Goal: Contribute content: Contribute content

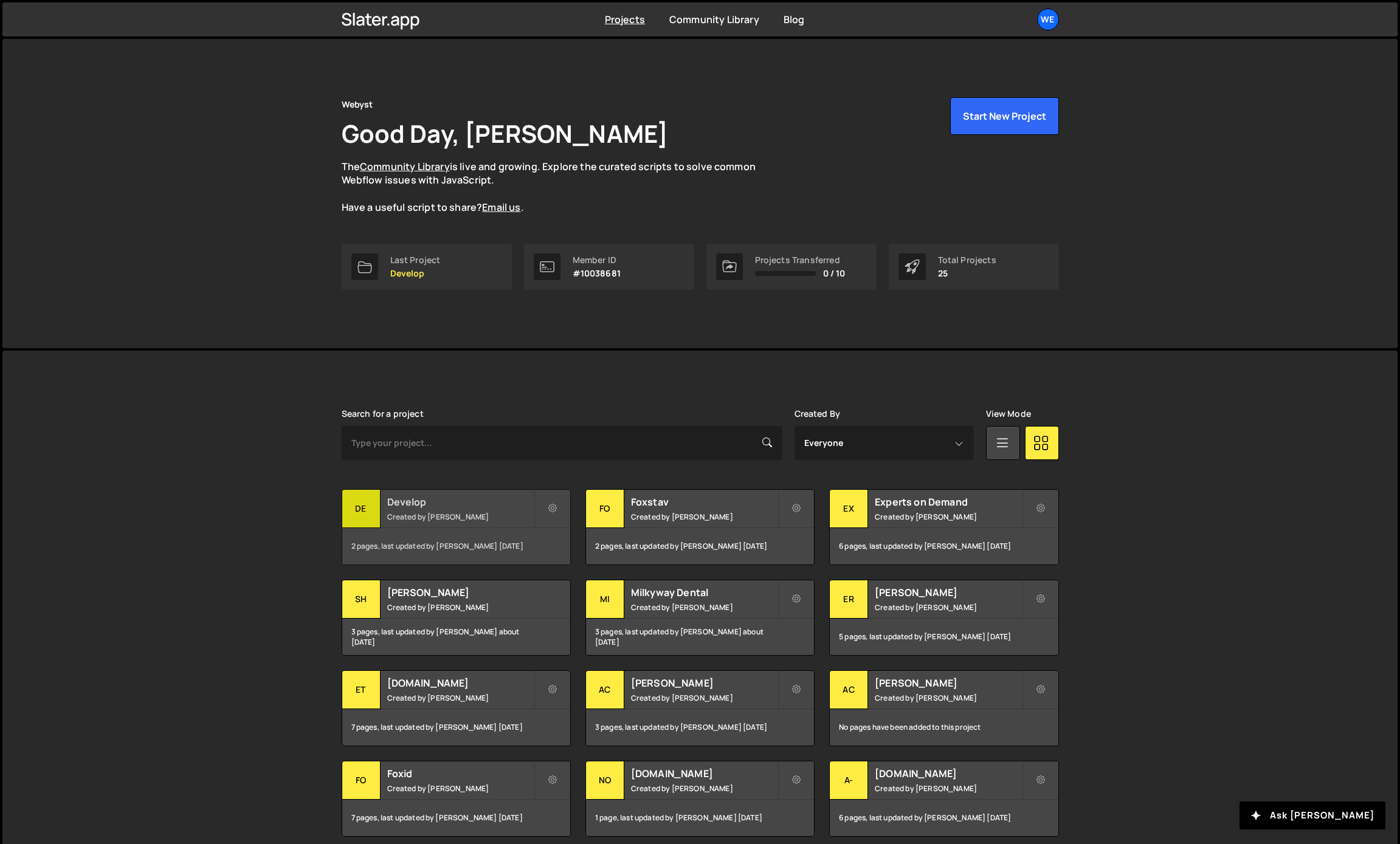
click at [422, 505] on h2 "Develop" at bounding box center [460, 501] width 146 height 13
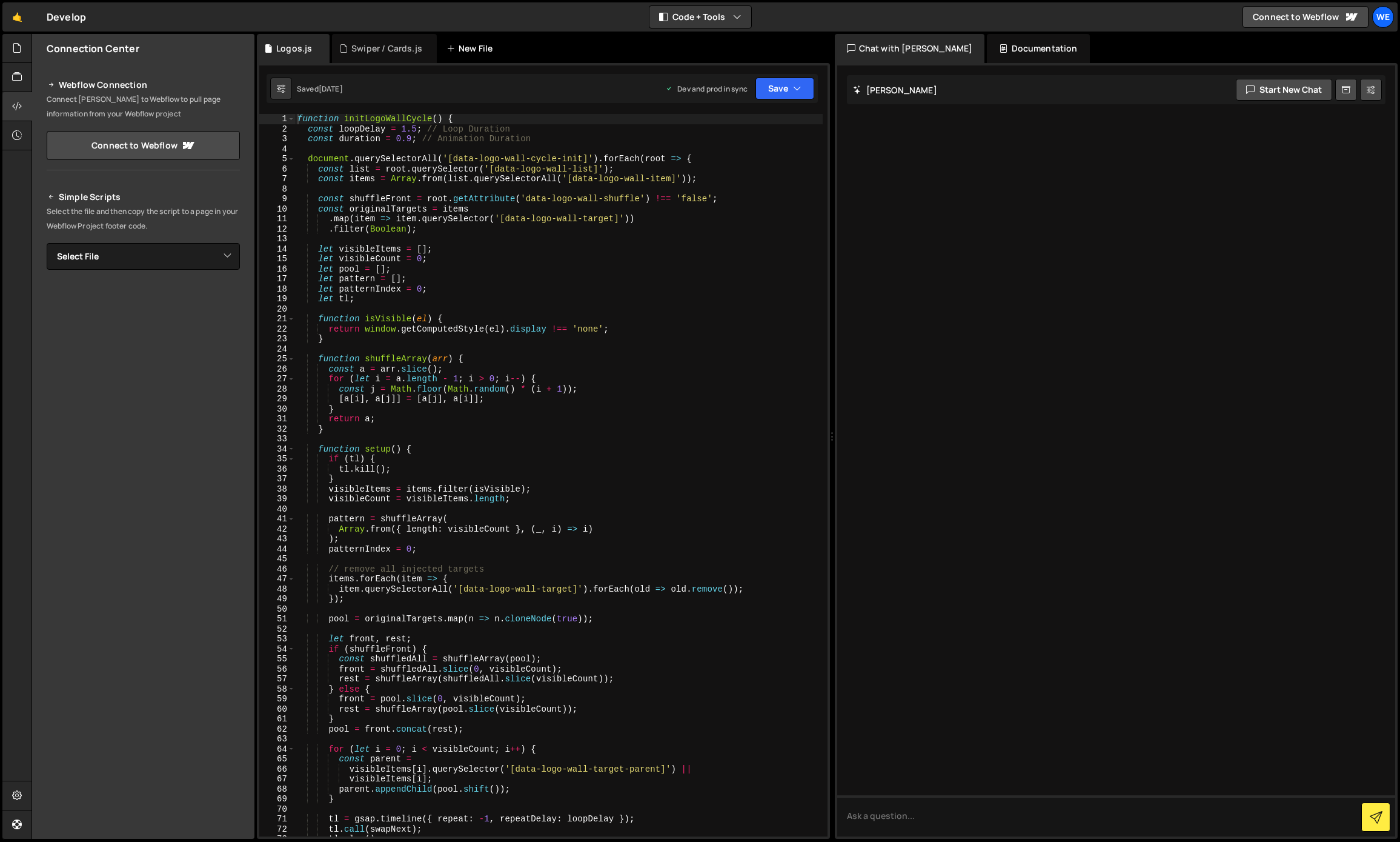
click at [475, 56] on div "New File" at bounding box center [476, 48] width 73 height 29
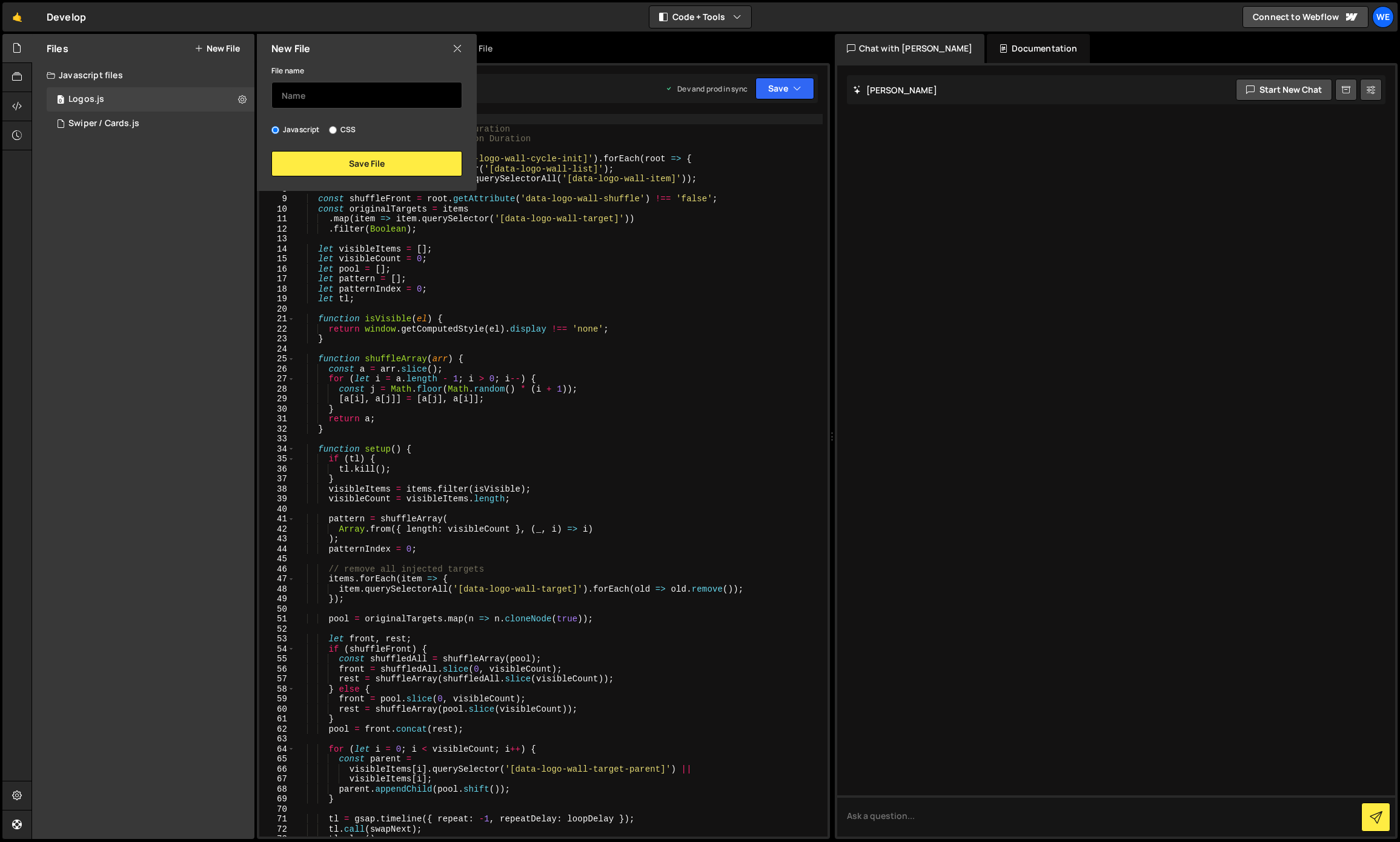
click at [384, 99] on input "text" at bounding box center [367, 95] width 191 height 27
type input "Flicker Cards (Employee Reviews)"
click at [367, 159] on button "Save File" at bounding box center [367, 163] width 191 height 25
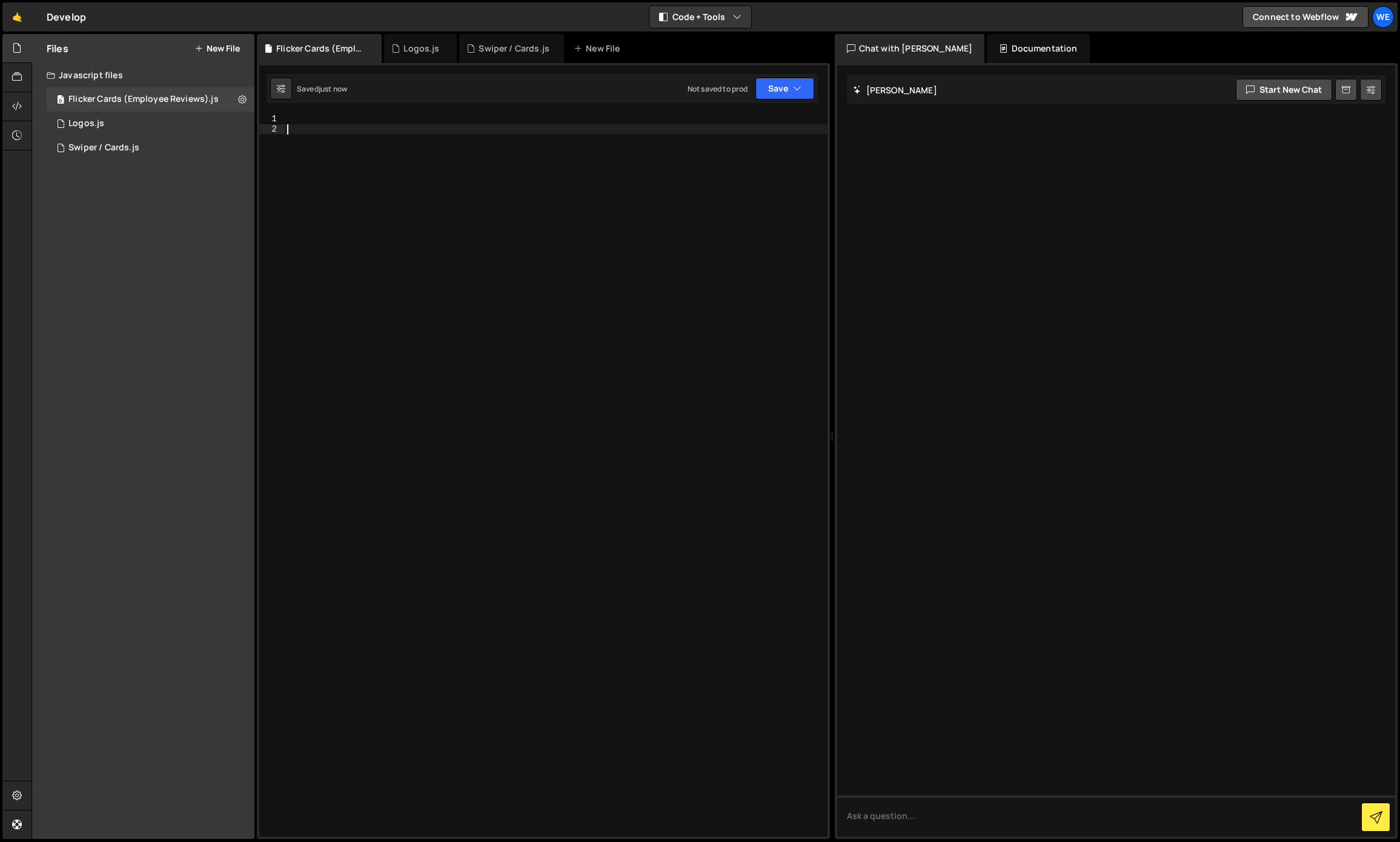
click at [357, 181] on div at bounding box center [556, 485] width 543 height 743
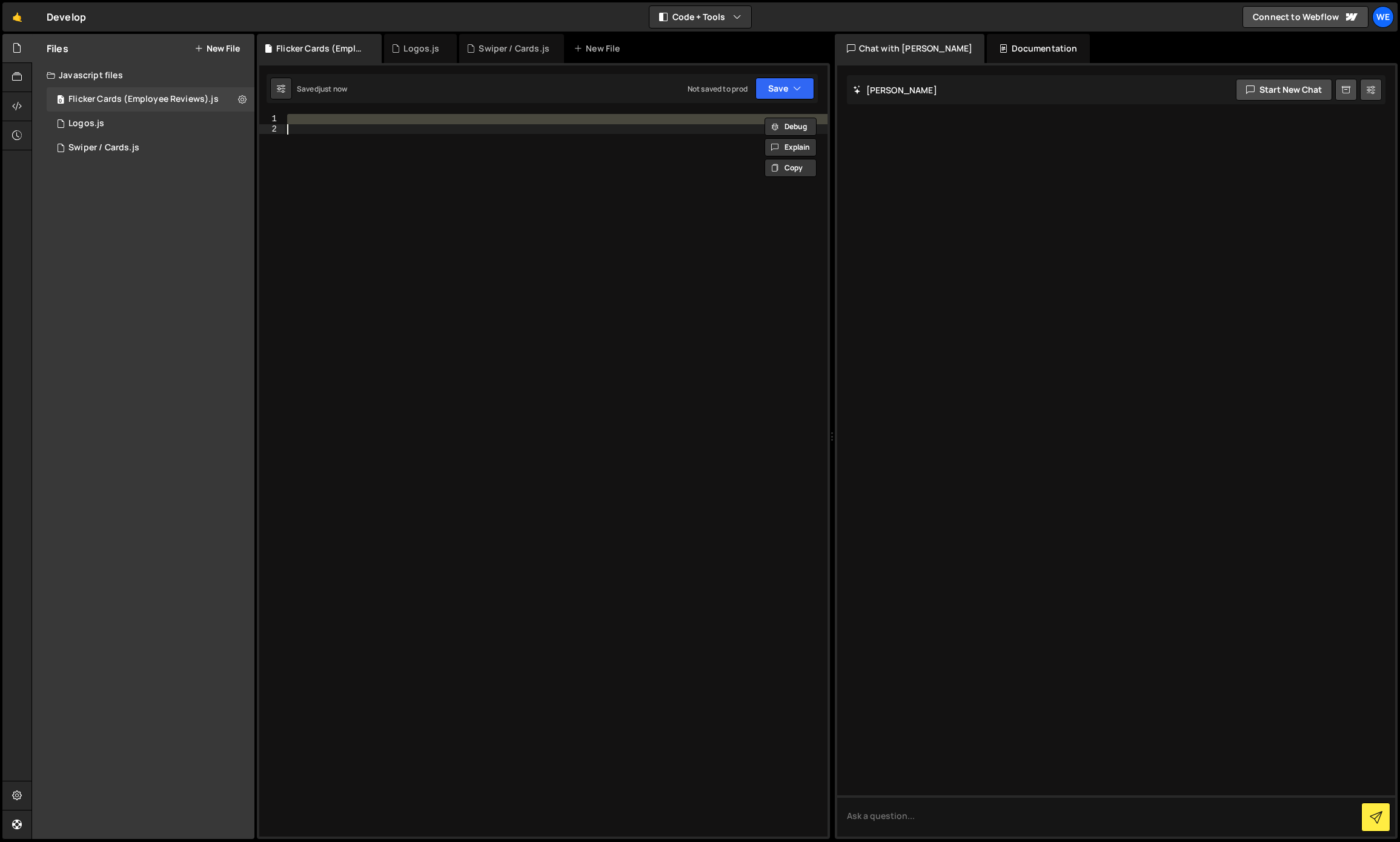
paste textarea "});"
type textarea "});"
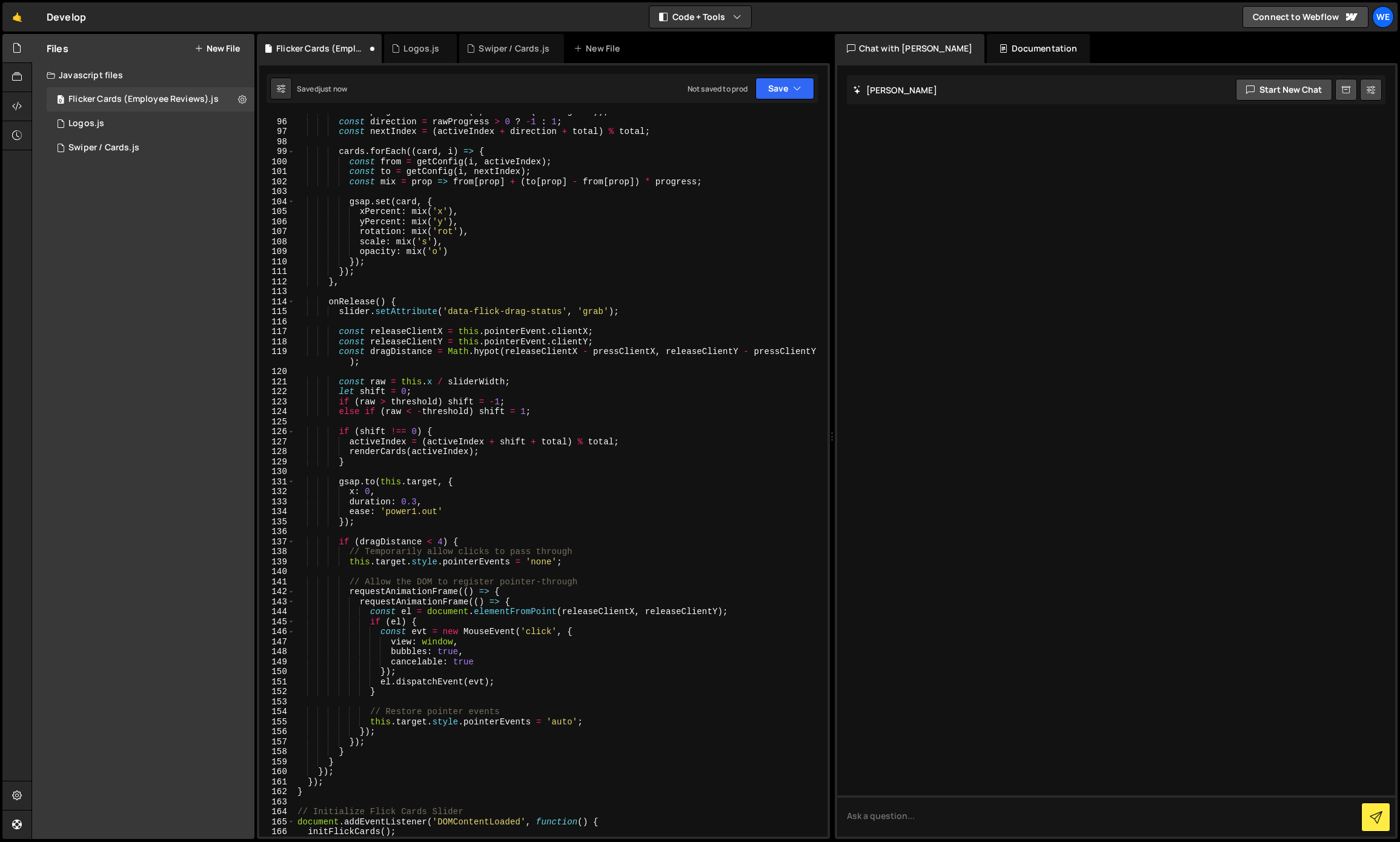
scroll to position [948, 0]
click at [775, 96] on button "Save" at bounding box center [785, 88] width 59 height 22
click at [770, 159] on div "Save to Production S" at bounding box center [744, 157] width 126 height 12
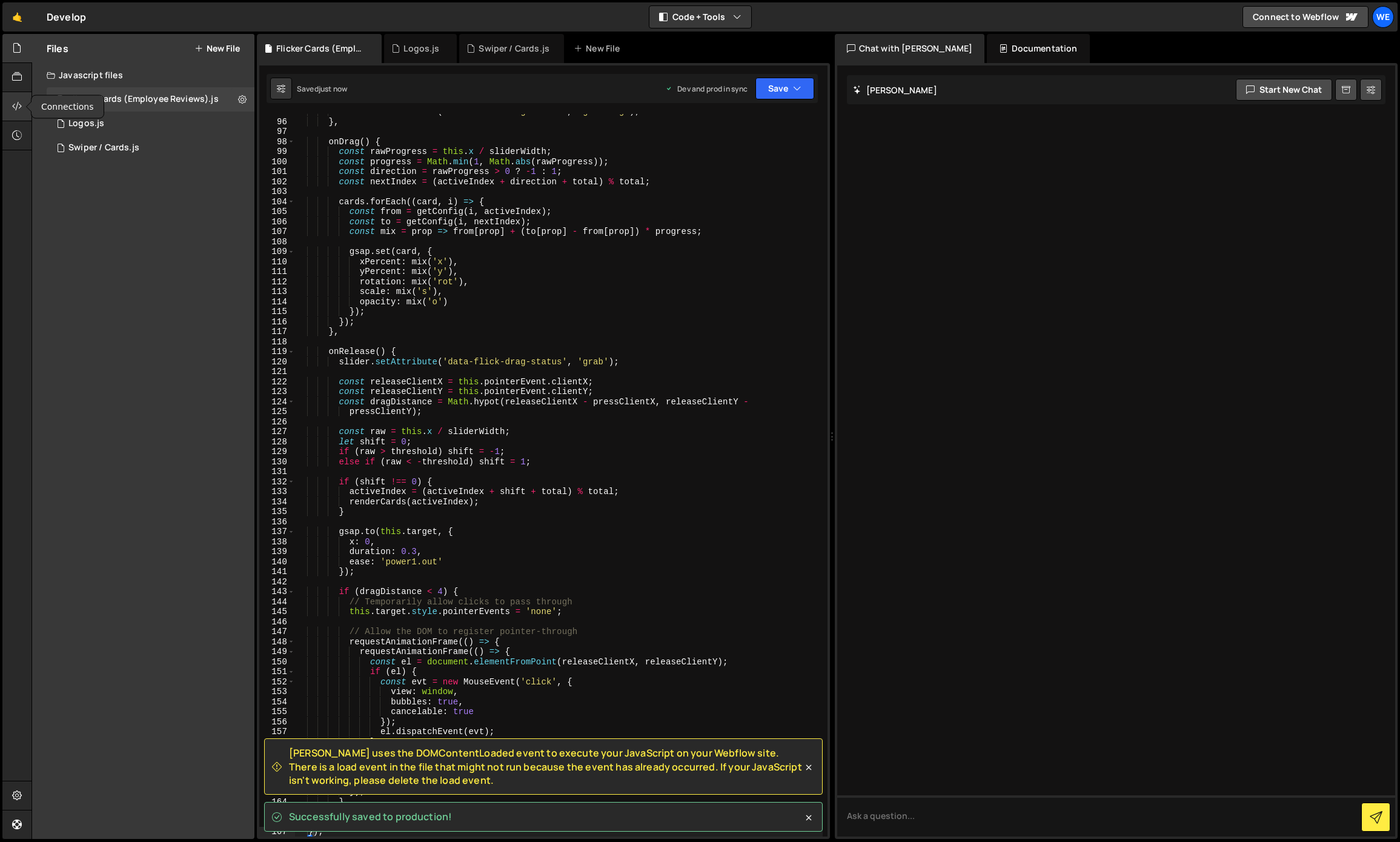
click at [24, 105] on div at bounding box center [17, 107] width 30 height 29
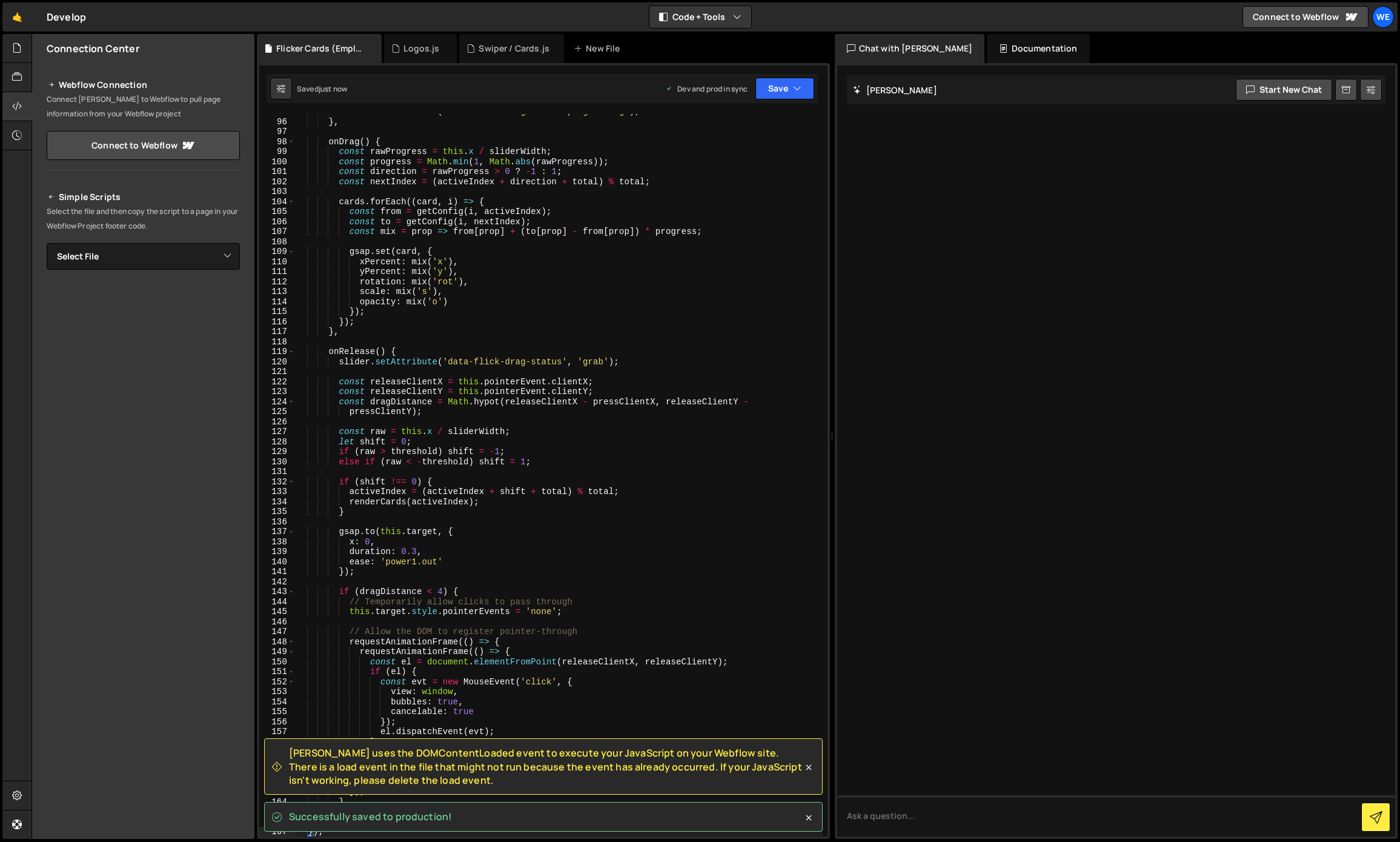
click at [185, 236] on div "Simple Scripts Select the file and then copy the script to a page in your Webfl…" at bounding box center [143, 354] width 193 height 330
click at [183, 243] on select "Select File Logos.js Swiper / Cards.[PERSON_NAME] Cards (Employee Reviews).js" at bounding box center [143, 256] width 193 height 27
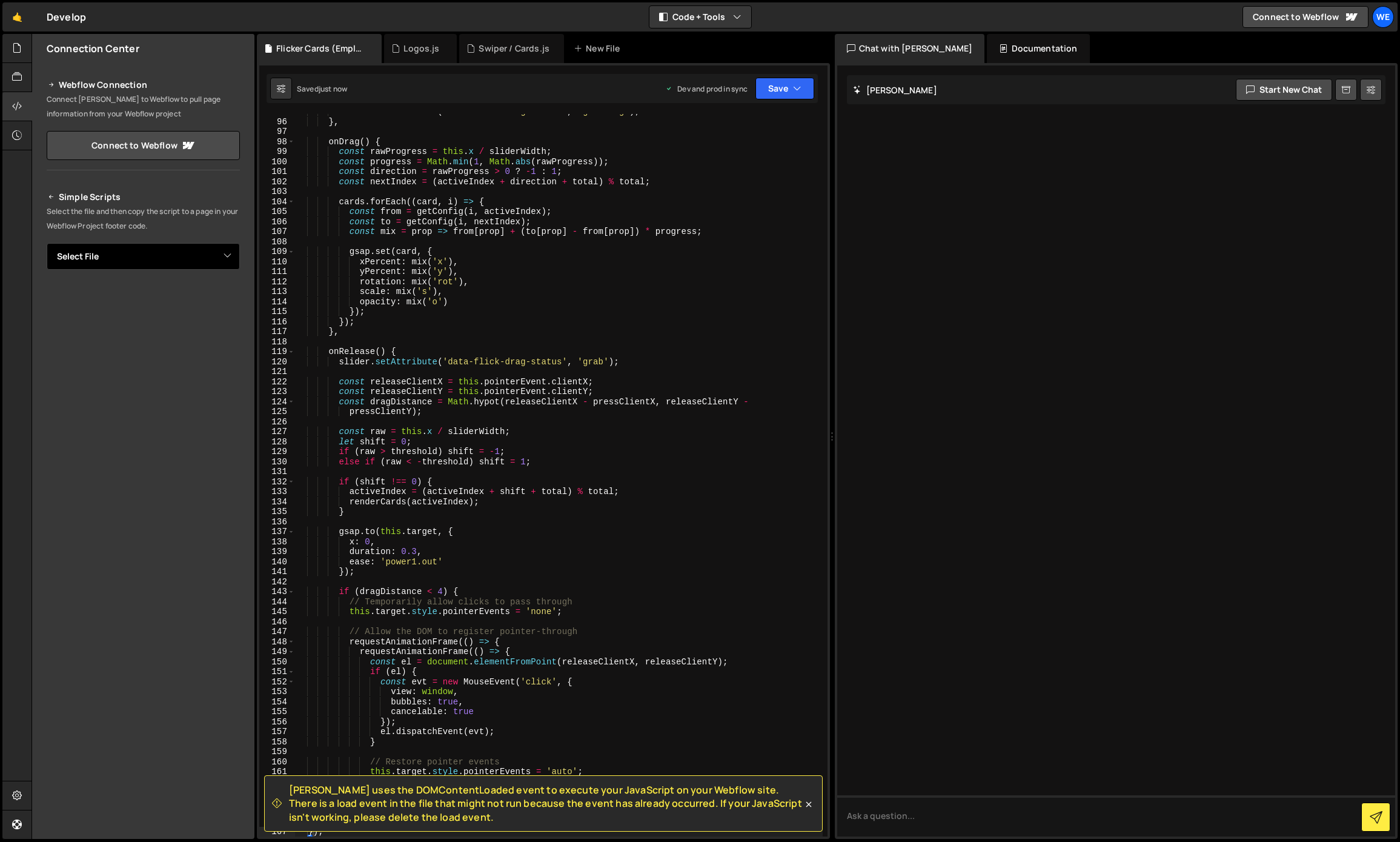
select select "46991"
click at [47, 243] on select "Select File Logos.js Swiper / Cards.[PERSON_NAME] Cards (Employee Reviews).js" at bounding box center [143, 256] width 193 height 27
click at [231, 296] on button "Button group with nested dropdown" at bounding box center [232, 298] width 17 height 25
click at [197, 334] on link "Copy Production js" at bounding box center [189, 338] width 101 height 17
